Goal: Task Accomplishment & Management: Complete application form

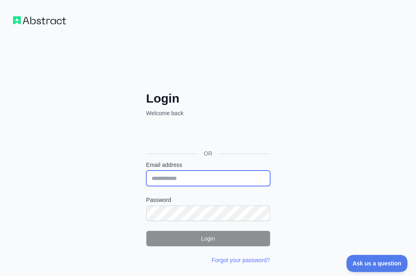
click at [146, 171] on input "Email address" at bounding box center [208, 178] width 124 height 15
paste input "**********"
type input "**********"
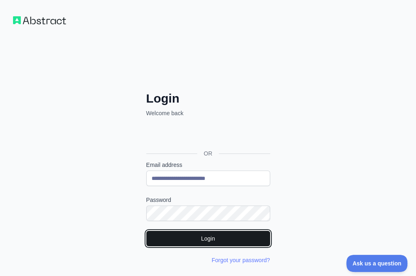
click at [146, 231] on button "Login" at bounding box center [208, 238] width 124 height 15
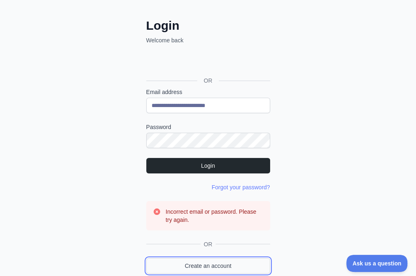
click at [146, 258] on link "Create an account" at bounding box center [208, 265] width 124 height 15
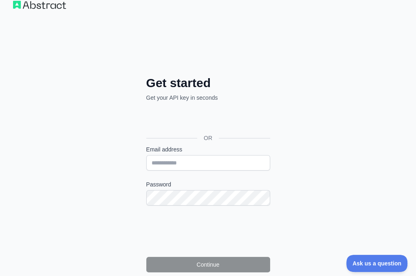
scroll to position [57, 0]
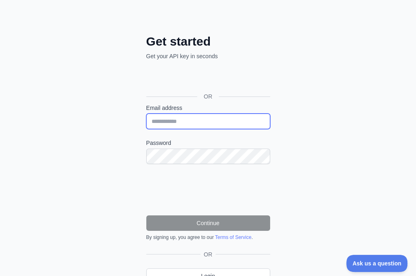
type input "**********"
click at [146, 114] on input "**********" at bounding box center [208, 121] width 124 height 15
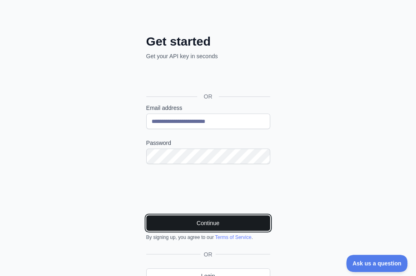
click at [155, 215] on button "Continue" at bounding box center [208, 222] width 124 height 15
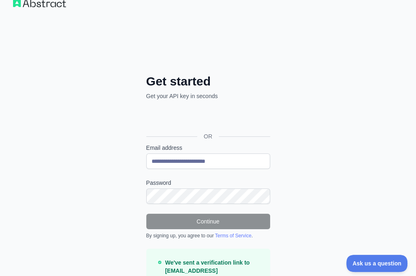
scroll to position [31, 0]
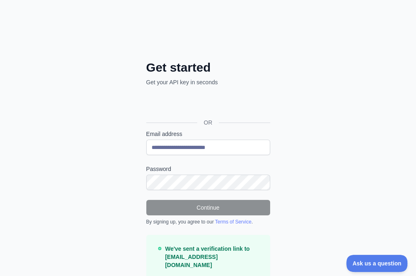
click at [165, 245] on p "We've sent a verification link to [EMAIL_ADDRESS][DOMAIN_NAME] Please click it …" at bounding box center [214, 265] width 98 height 41
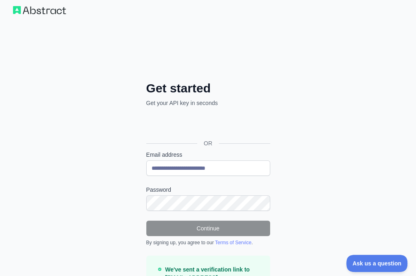
scroll to position [0, 0]
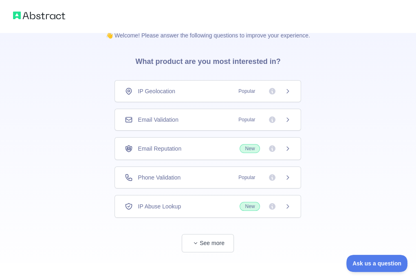
scroll to position [22, 0]
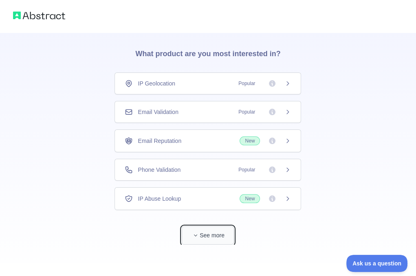
click at [202, 232] on button "See more" at bounding box center [208, 235] width 52 height 18
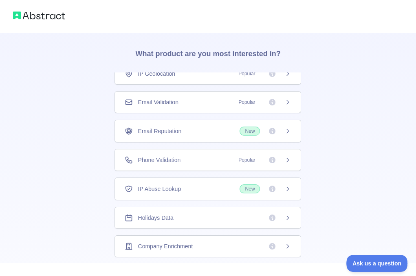
scroll to position [0, 0]
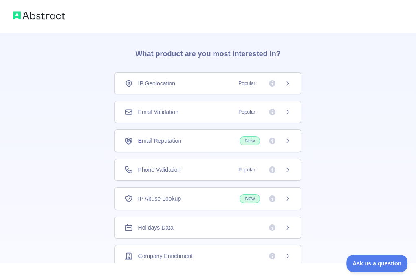
click at [162, 112] on span "Email Validation" at bounding box center [158, 112] width 40 height 8
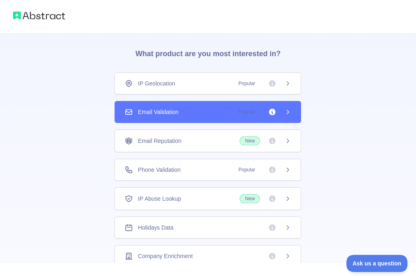
click at [157, 131] on div "Email Reputation New" at bounding box center [207, 140] width 186 height 23
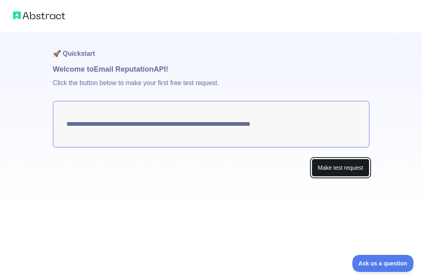
click at [337, 165] on button "Make test request" at bounding box center [340, 168] width 57 height 18
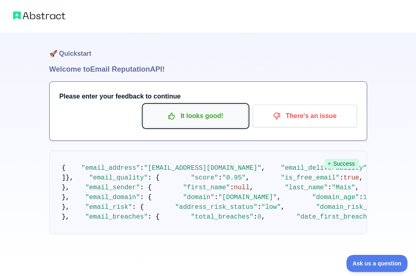
click at [189, 114] on p "It looks good!" at bounding box center [195, 116] width 92 height 14
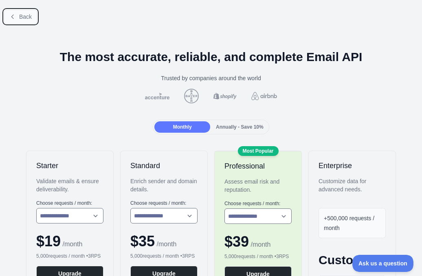
click at [17, 20] on button "Back" at bounding box center [20, 17] width 33 height 14
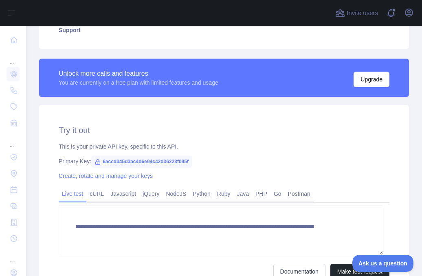
scroll to position [204, 0]
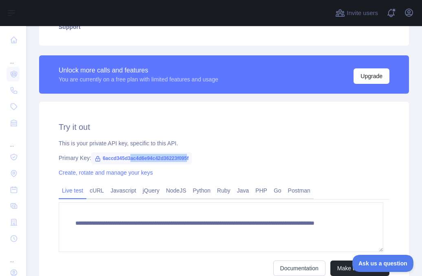
drag, startPoint x: 186, startPoint y: 156, endPoint x: 127, endPoint y: 160, distance: 58.8
click at [127, 160] on span "6accd345d3ac4d6e94c42d36223f095f" at bounding box center [141, 158] width 101 height 12
drag, startPoint x: 210, startPoint y: 164, endPoint x: 183, endPoint y: 154, distance: 29.3
click at [207, 162] on div "**********" at bounding box center [224, 199] width 370 height 194
drag, startPoint x: 183, startPoint y: 154, endPoint x: 191, endPoint y: 158, distance: 8.7
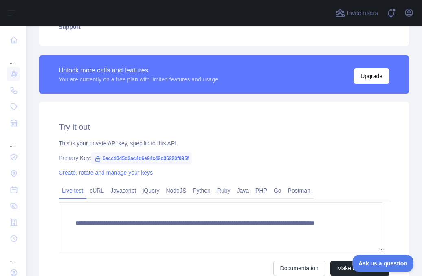
click at [184, 156] on span "6accd345d3ac4d6e94c42d36223f095f" at bounding box center [141, 158] width 101 height 12
drag, startPoint x: 193, startPoint y: 158, endPoint x: 99, endPoint y: 163, distance: 94.6
click at [99, 162] on div "Primary Key: 6accd345d3ac4d6e94c42d36223f095f" at bounding box center [224, 158] width 331 height 8
copy span "6accd345d3ac4d6e94c42d36223f095f"
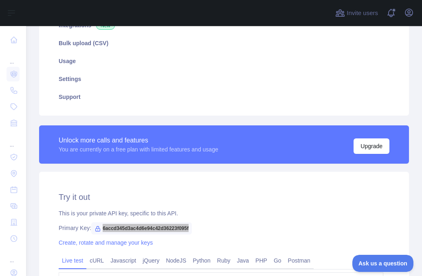
scroll to position [122, 0]
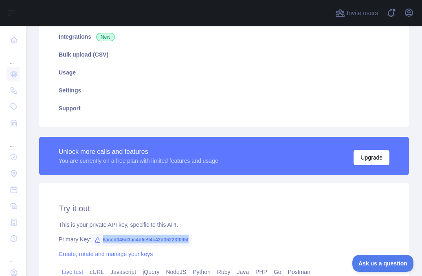
click at [212, 239] on div "Primary Key: 6accd345d3ac4d6e94c42d36223f095f" at bounding box center [224, 239] width 331 height 8
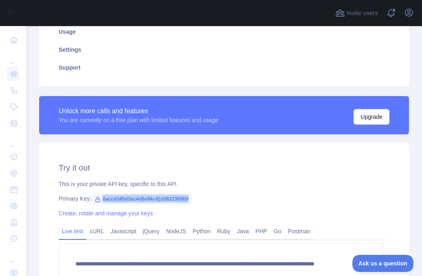
scroll to position [204, 0]
